Goal: Information Seeking & Learning: Learn about a topic

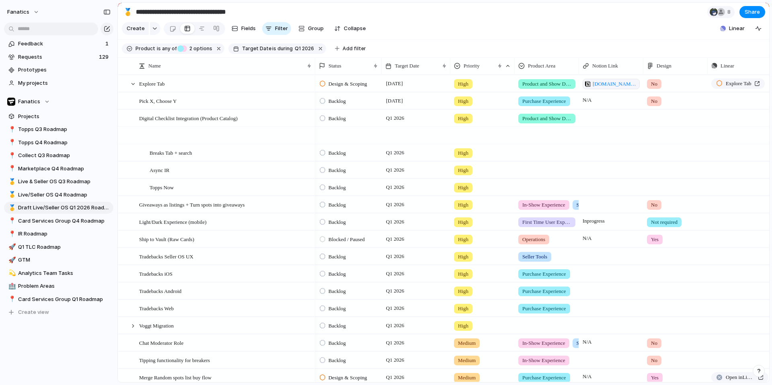
scroll to position [82, 0]
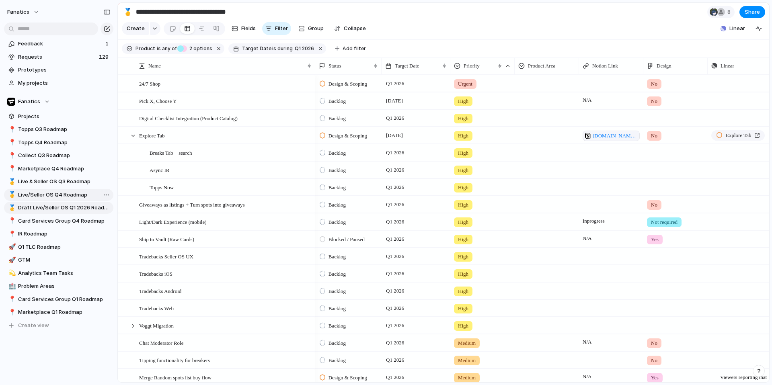
click at [44, 197] on span "Live/Seller OS Q4 Roadmap" at bounding box center [64, 195] width 92 height 8
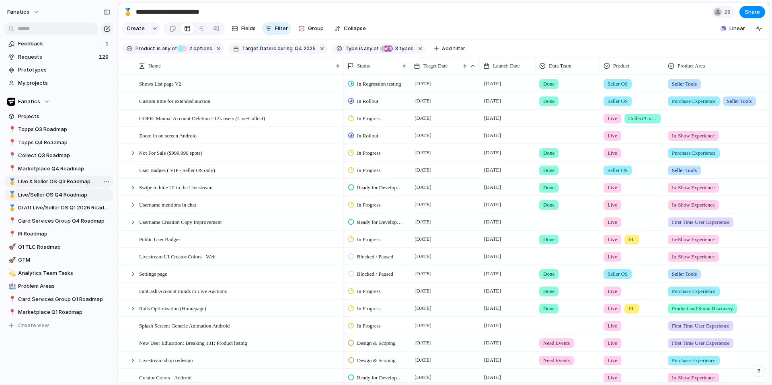
click at [47, 183] on span "Live & Seller OS Q3 Roadmap" at bounding box center [64, 182] width 92 height 8
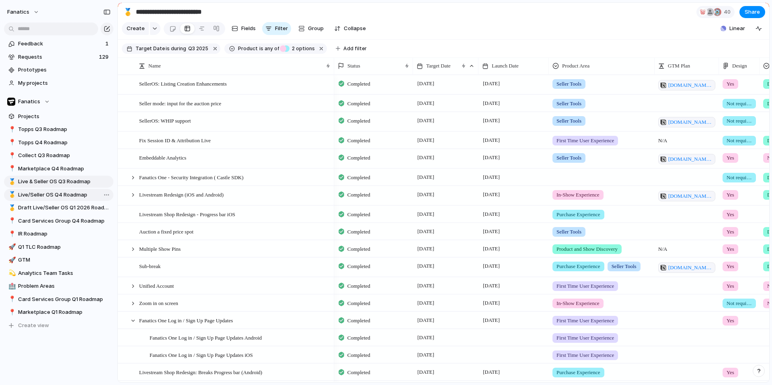
click at [56, 195] on span "Live/Seller OS Q4 Roadmap" at bounding box center [64, 195] width 92 height 8
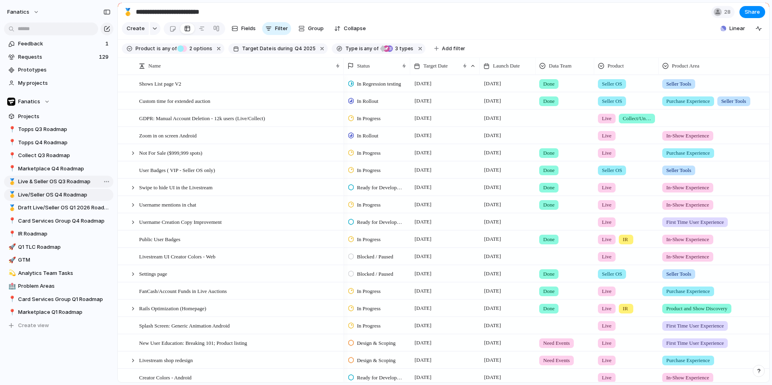
click at [57, 184] on span "Live & Seller OS Q3 Roadmap" at bounding box center [64, 182] width 92 height 8
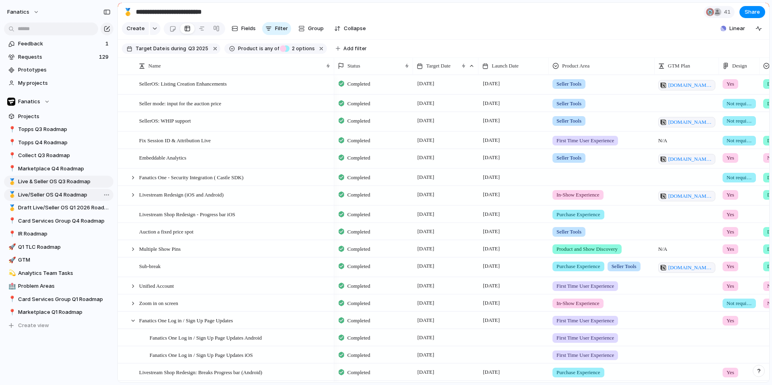
click at [57, 197] on span "Live/Seller OS Q4 Roadmap" at bounding box center [64, 195] width 92 height 8
type input "**********"
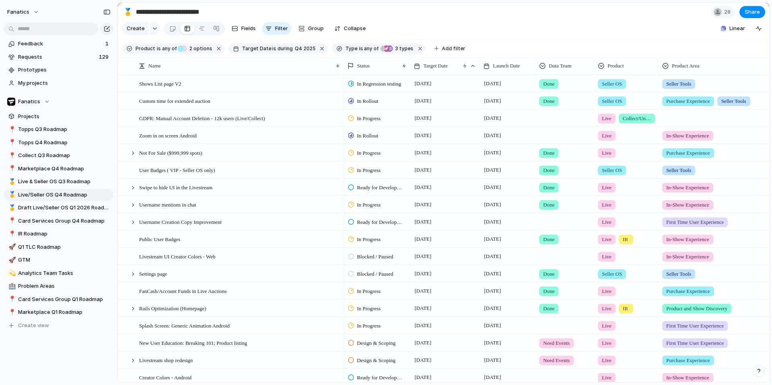
click at [368, 118] on span "In Progress" at bounding box center [369, 119] width 24 height 8
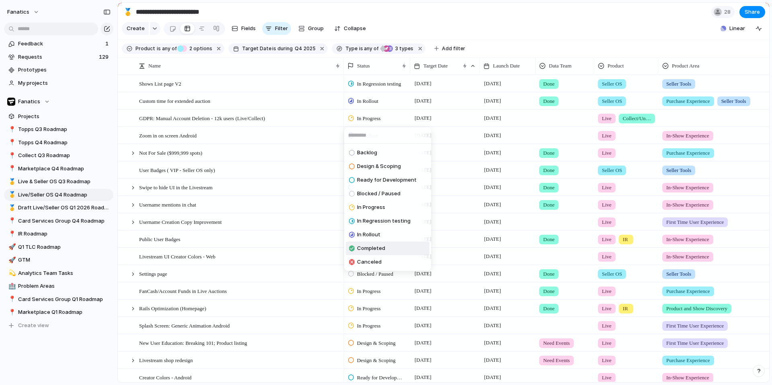
click at [372, 250] on span "Completed" at bounding box center [371, 248] width 28 height 8
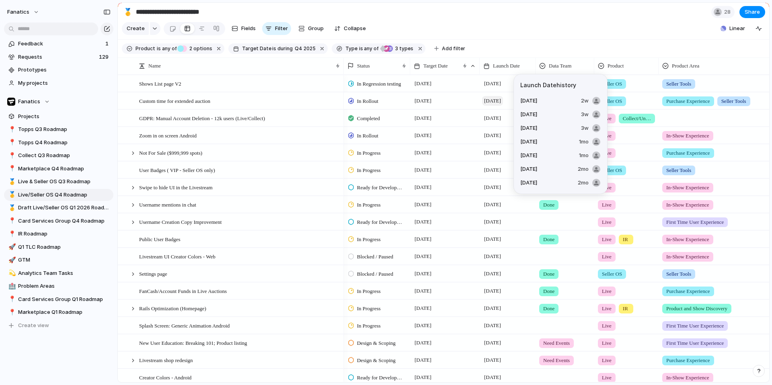
click at [493, 101] on span "8 October" at bounding box center [492, 101] width 21 height 10
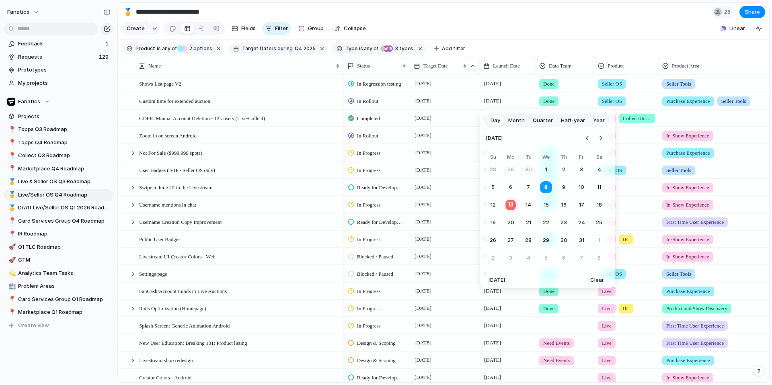
click at [511, 202] on button "13" at bounding box center [511, 205] width 16 height 16
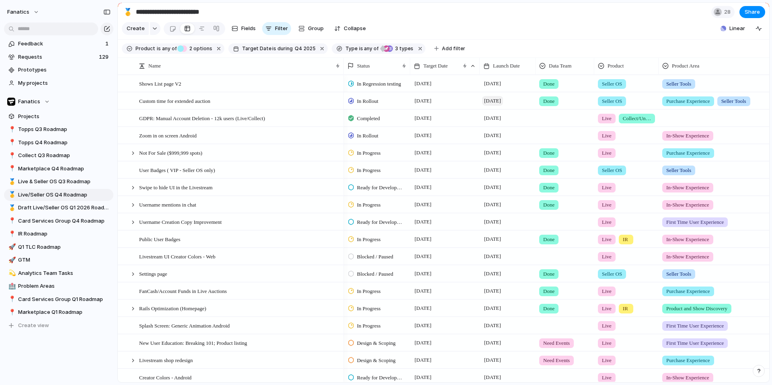
click at [503, 101] on span "13 October" at bounding box center [492, 101] width 21 height 10
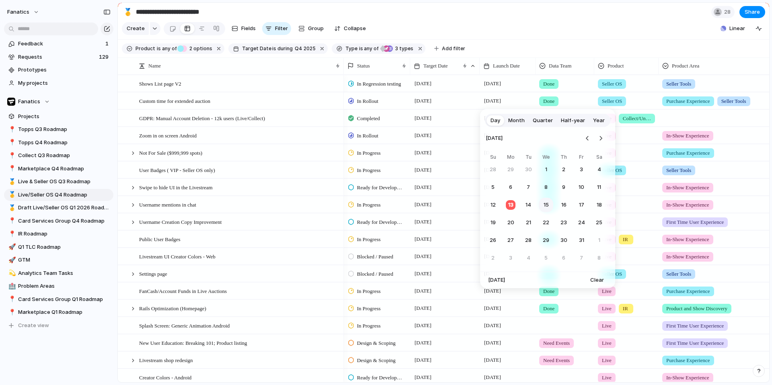
click at [545, 203] on button "15" at bounding box center [546, 205] width 14 height 14
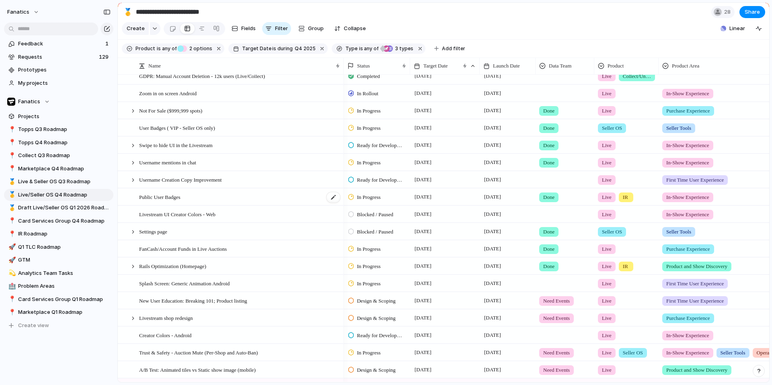
scroll to position [48, 0]
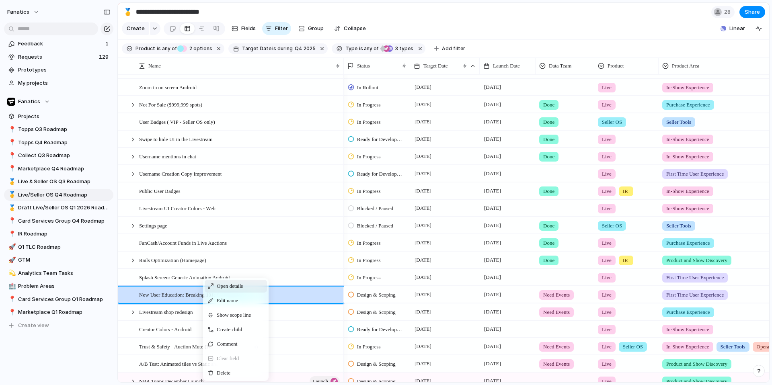
click at [220, 285] on span "Open details" at bounding box center [230, 286] width 26 height 8
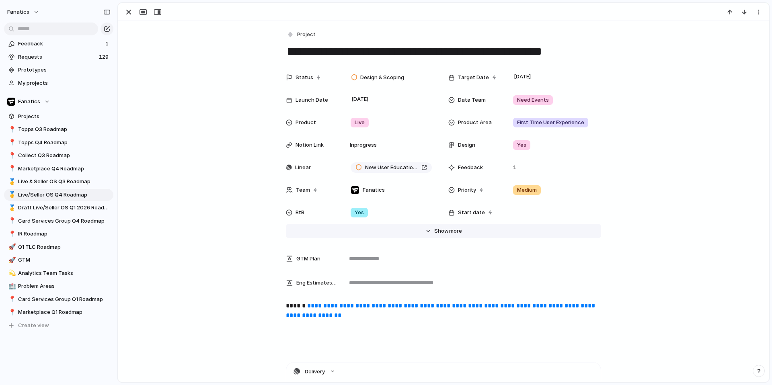
click at [439, 233] on span "Show" at bounding box center [441, 231] width 14 height 8
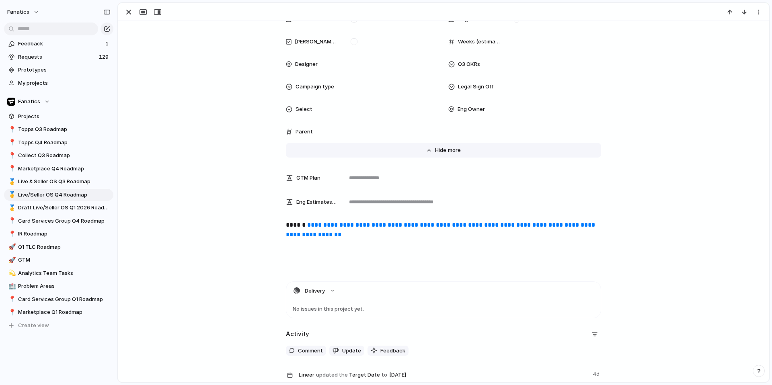
scroll to position [316, 0]
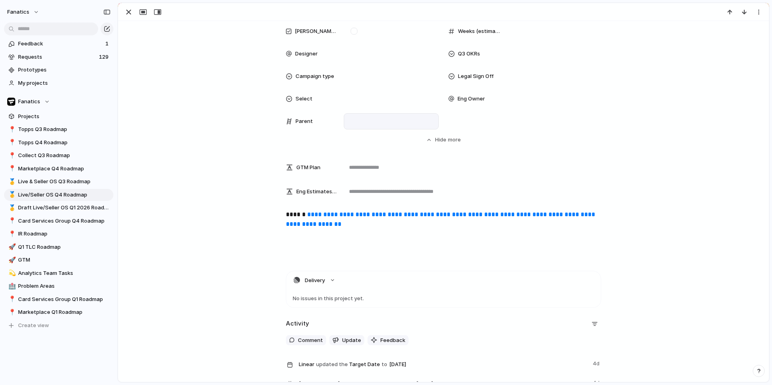
click at [347, 121] on div at bounding box center [391, 121] width 88 height 9
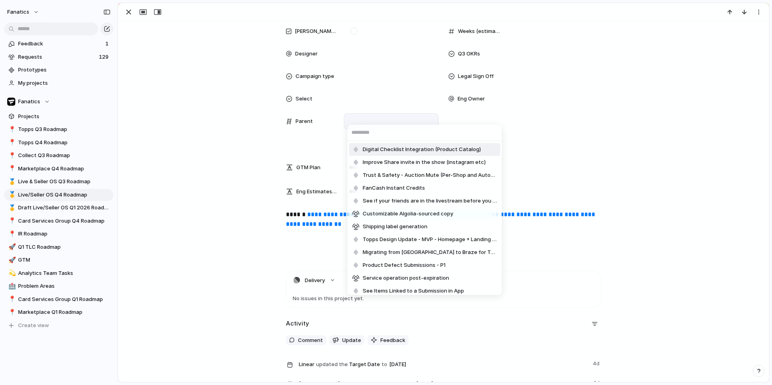
type input "*"
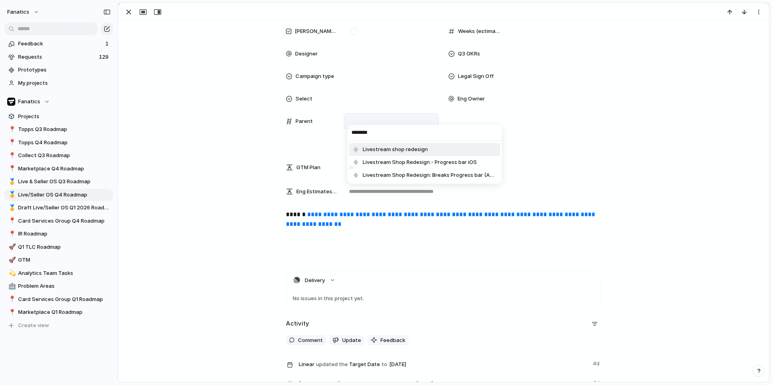
type input "*********"
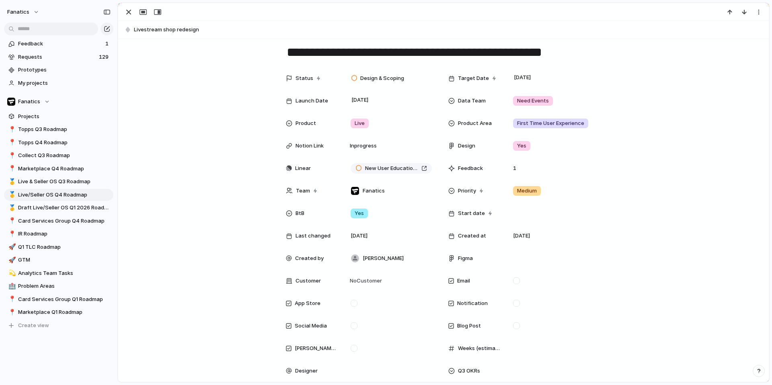
scroll to position [0, 0]
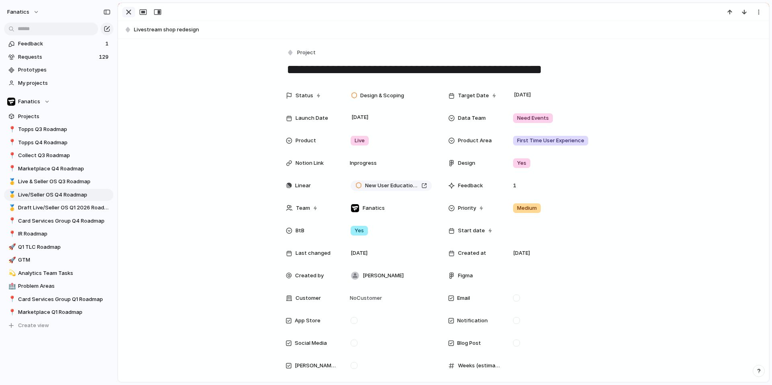
click at [131, 10] on div "button" at bounding box center [129, 12] width 10 height 10
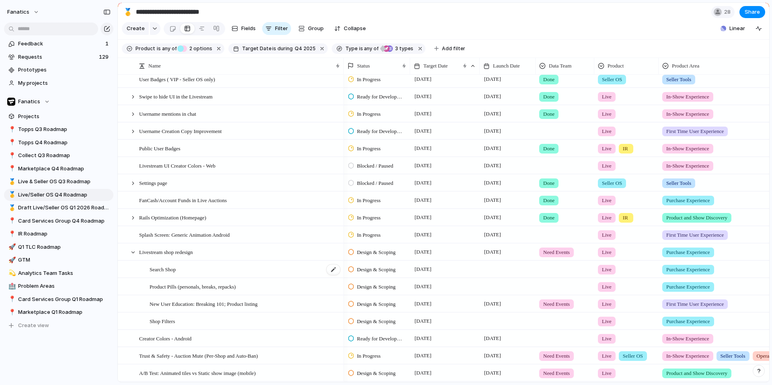
scroll to position [91, 0]
click at [193, 250] on span "Livestream shop redesign" at bounding box center [166, 251] width 54 height 9
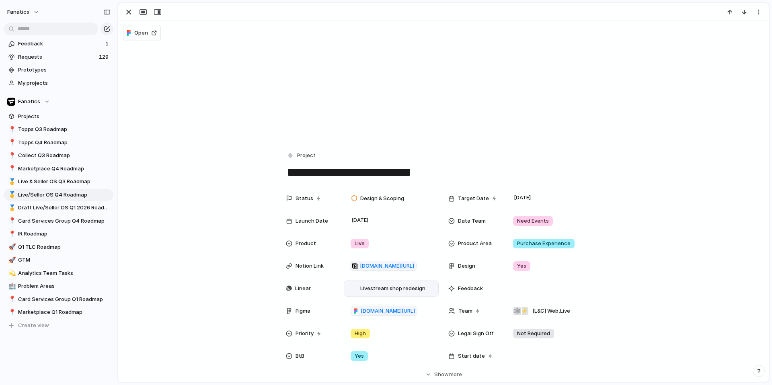
scroll to position [22, 0]
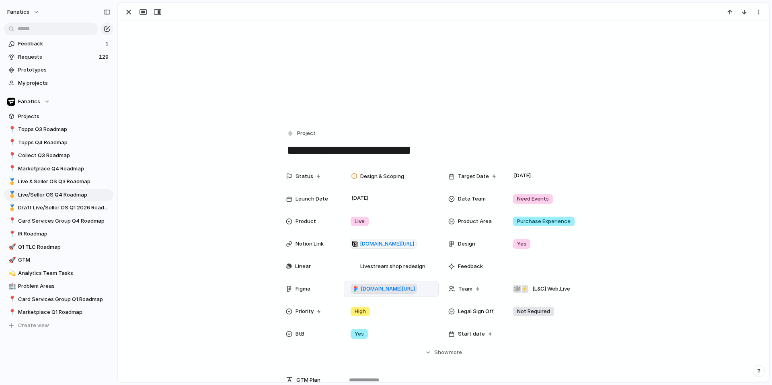
click at [374, 289] on span "figma.com/design/jbBYnWQW9if3TCDkYRdTK6/Livestream-Shop?node-id=538-116971&p=f&…" at bounding box center [388, 289] width 54 height 8
click at [125, 9] on div "button" at bounding box center [129, 12] width 10 height 10
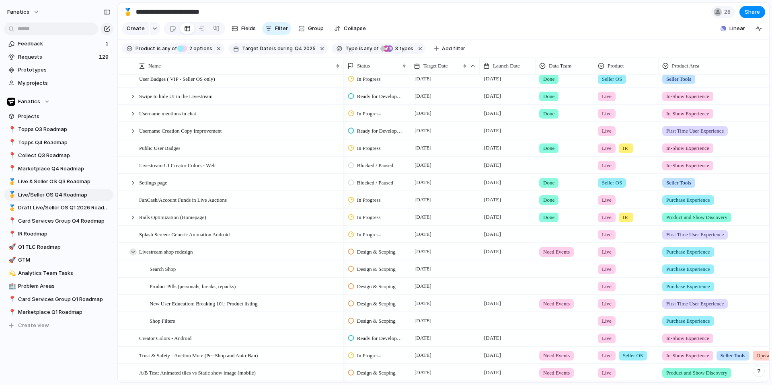
click at [133, 250] on div at bounding box center [132, 251] width 7 height 7
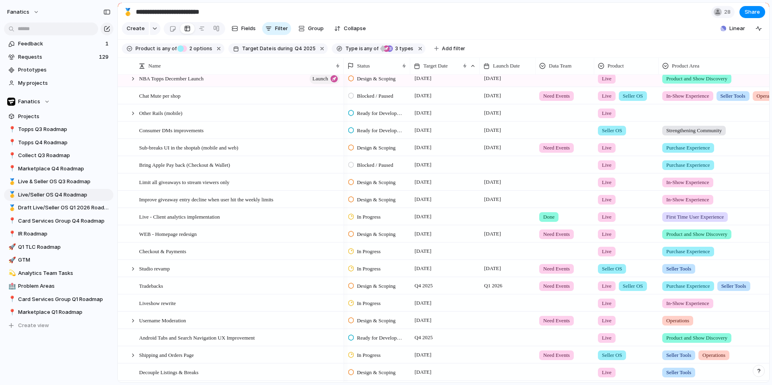
scroll to position [342, 0]
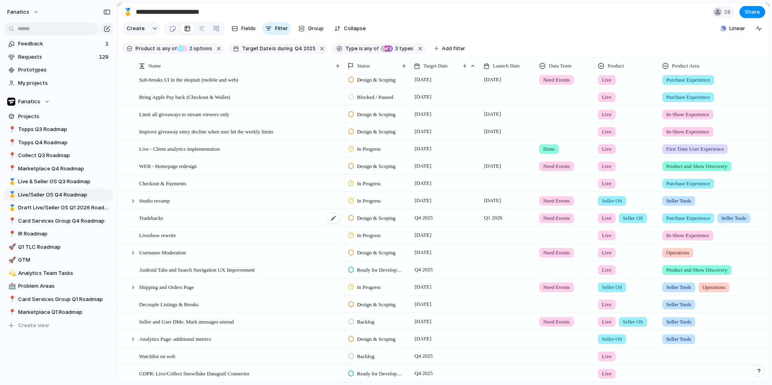
click at [306, 216] on div "Tradebacks" at bounding box center [240, 218] width 202 height 16
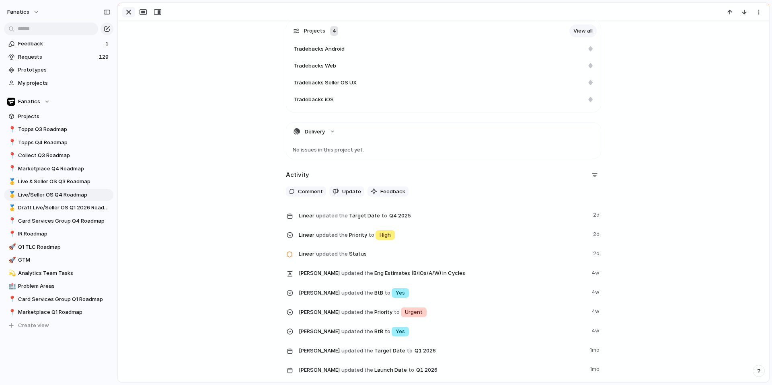
click at [127, 11] on div "button" at bounding box center [129, 12] width 10 height 10
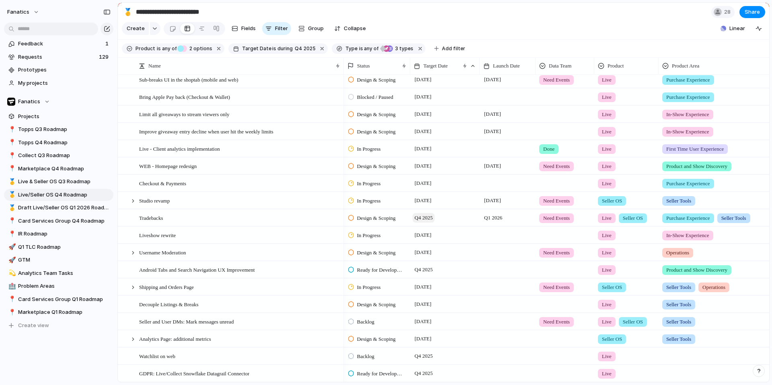
click at [423, 220] on span "Q4 2025" at bounding box center [424, 218] width 22 height 10
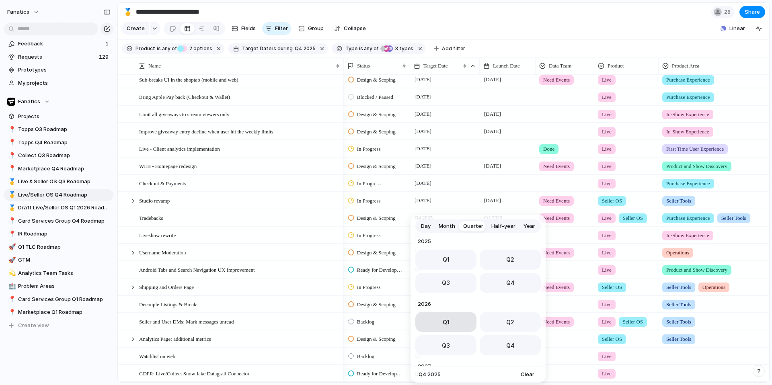
click at [464, 325] on button "Q1" at bounding box center [445, 322] width 61 height 20
